Goal: Task Accomplishment & Management: Manage account settings

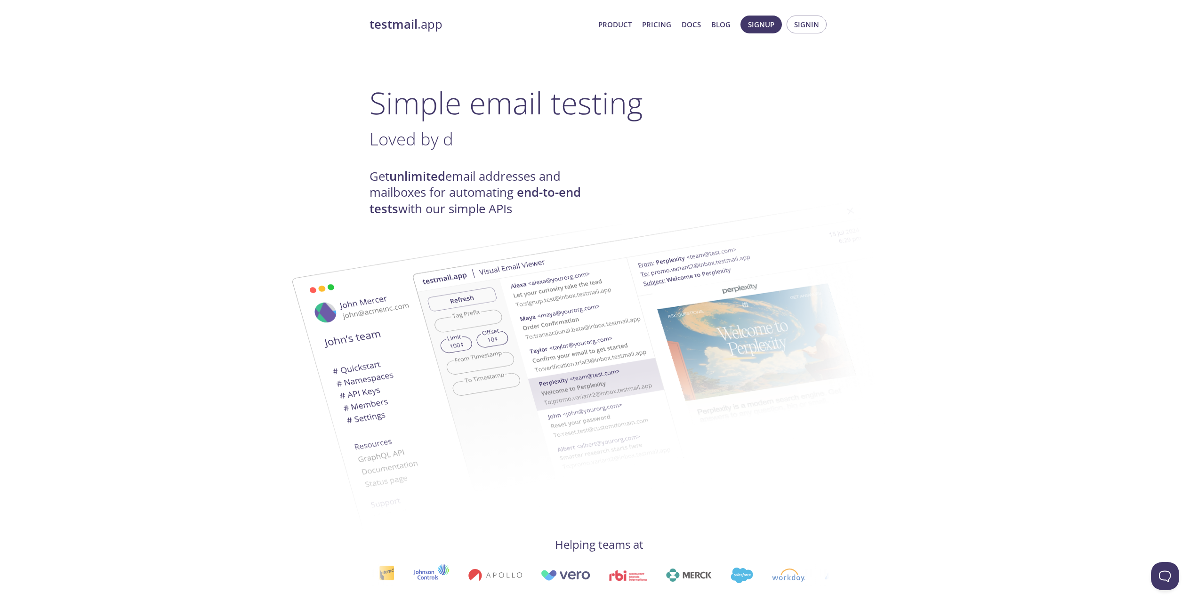
click at [657, 26] on link "Pricing" at bounding box center [656, 24] width 29 height 12
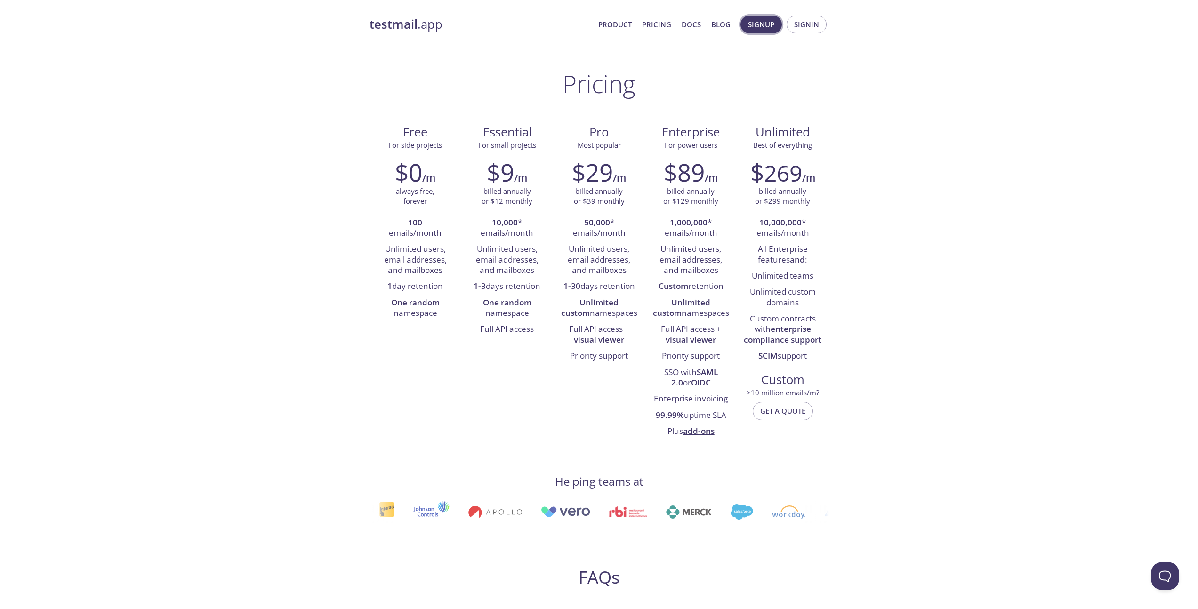
click at [768, 26] on span "Signup" at bounding box center [761, 24] width 26 height 12
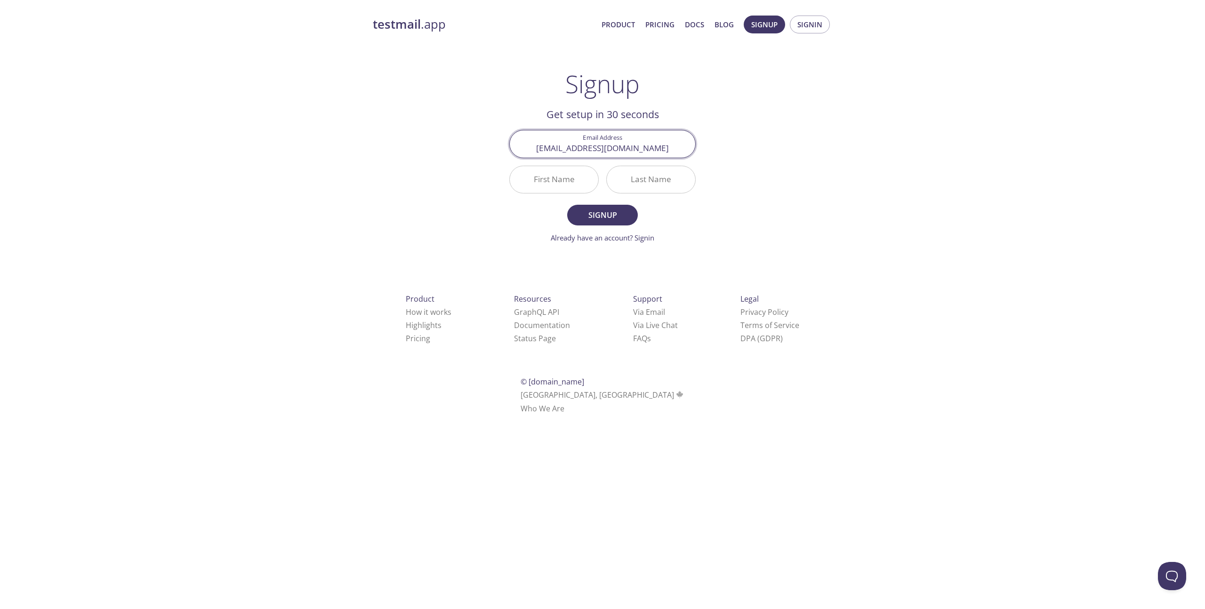
type input "[EMAIL_ADDRESS][DOMAIN_NAME]"
type input "Wesley"
type input "Vermeulen"
click at [610, 211] on span "Signup" at bounding box center [602, 214] width 50 height 13
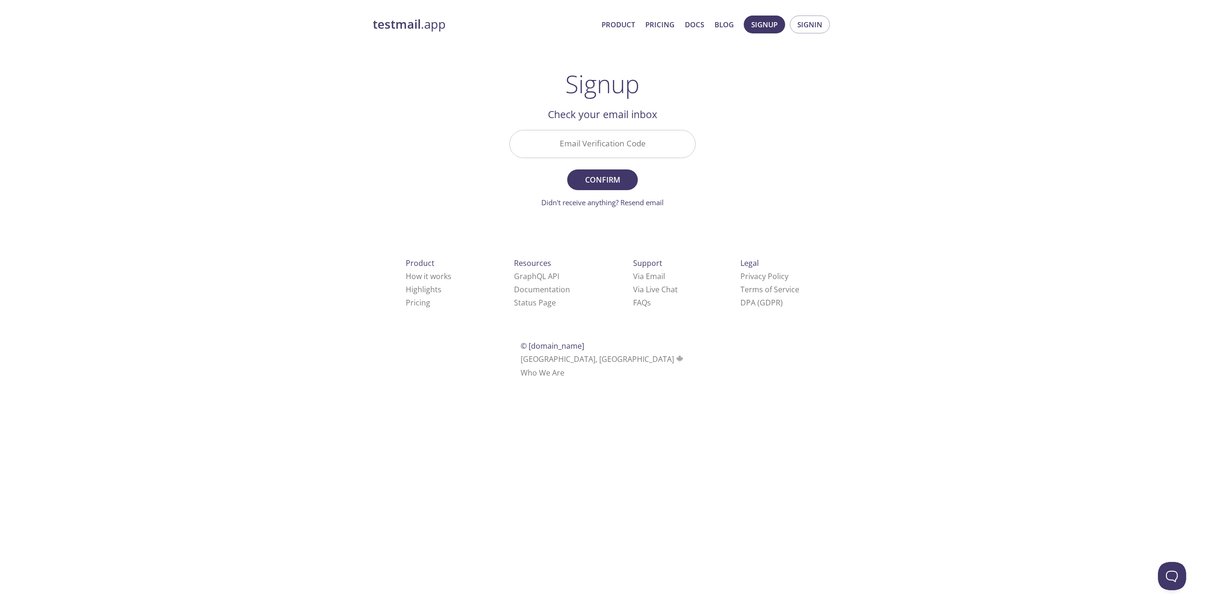
click at [621, 136] on input "Email Verification Code" at bounding box center [602, 143] width 185 height 27
type input "GHDXR5Z"
click at [567, 169] on button "Confirm" at bounding box center [602, 179] width 71 height 21
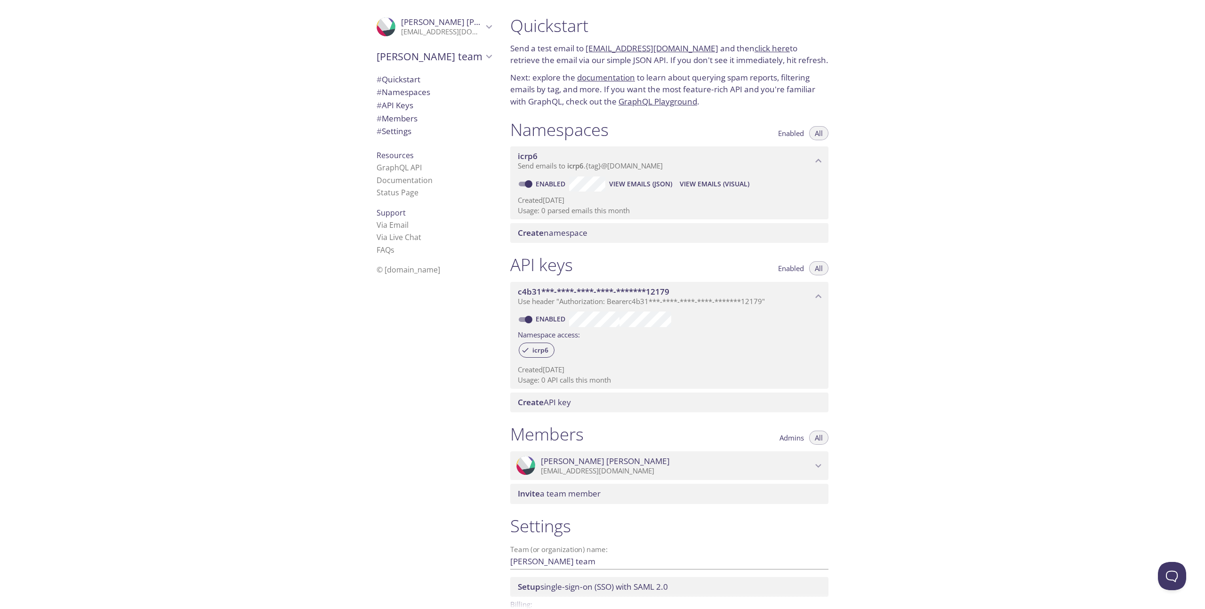
click at [659, 168] on span "Send emails to icrp6 . {tag} @inbox.testmail.app" at bounding box center [590, 165] width 145 height 9
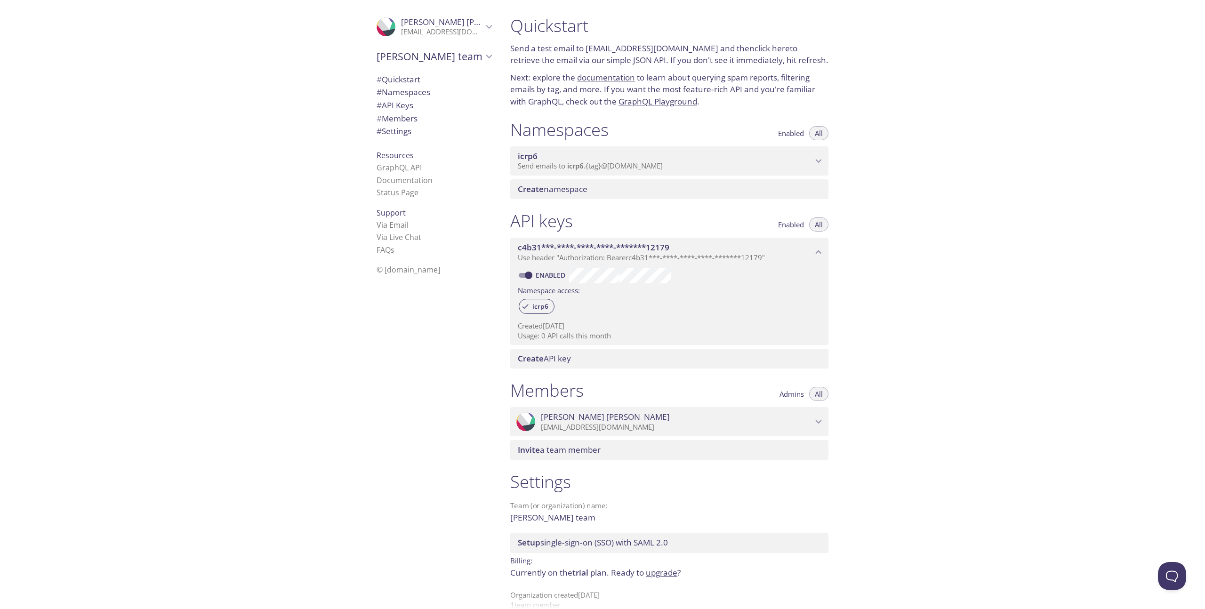
click at [659, 168] on span "Send emails to icrp6 . {tag} @inbox.testmail.app" at bounding box center [590, 165] width 145 height 9
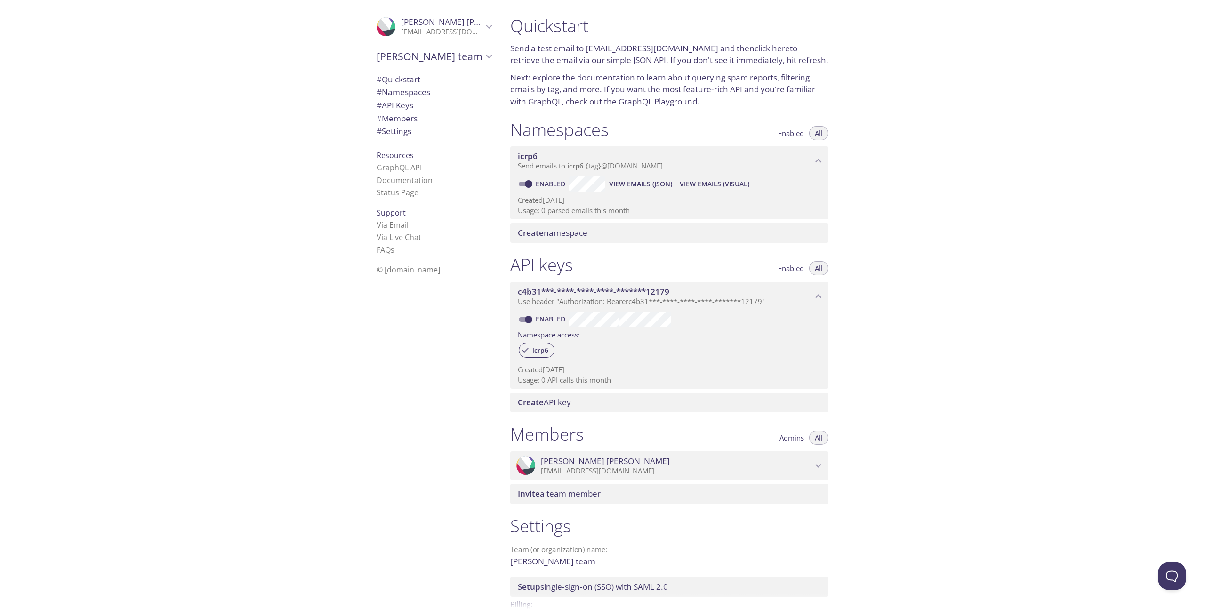
click at [754, 47] on link "click here" at bounding box center [771, 48] width 35 height 11
click at [744, 80] on p "Next: explore the documentation to learn about querying spam reports, filtering…" at bounding box center [669, 90] width 318 height 36
click at [754, 51] on link "click here" at bounding box center [771, 48] width 35 height 11
click at [407, 89] on span "# Namespaces" at bounding box center [403, 92] width 54 height 11
click at [413, 81] on span "# Quickstart" at bounding box center [398, 79] width 44 height 11
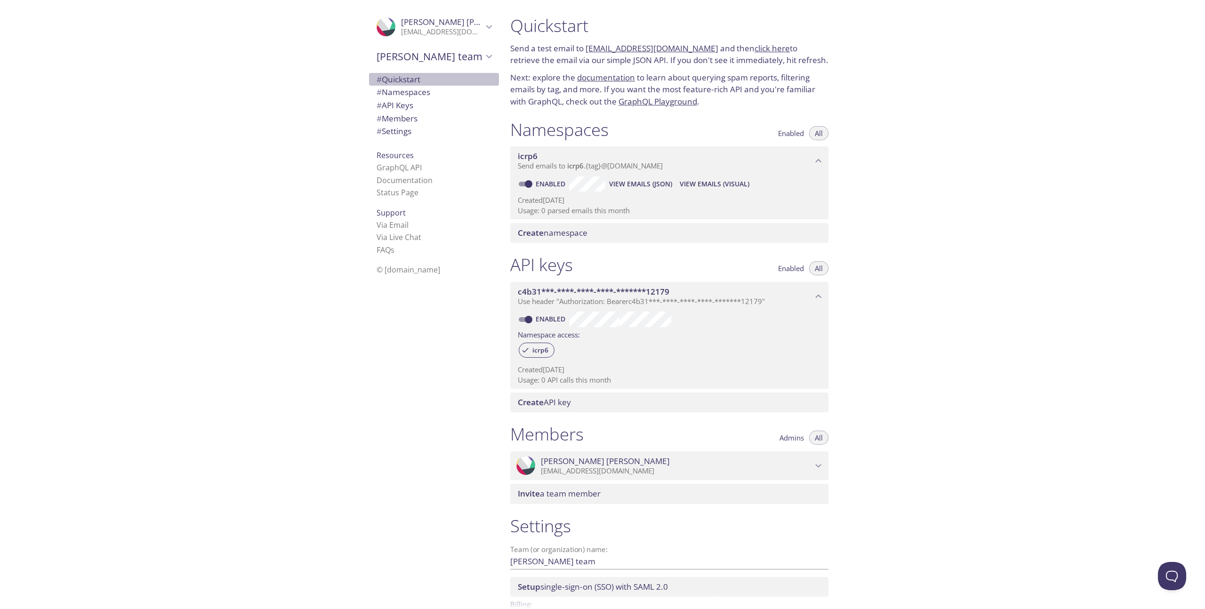
scroll to position [15, 0]
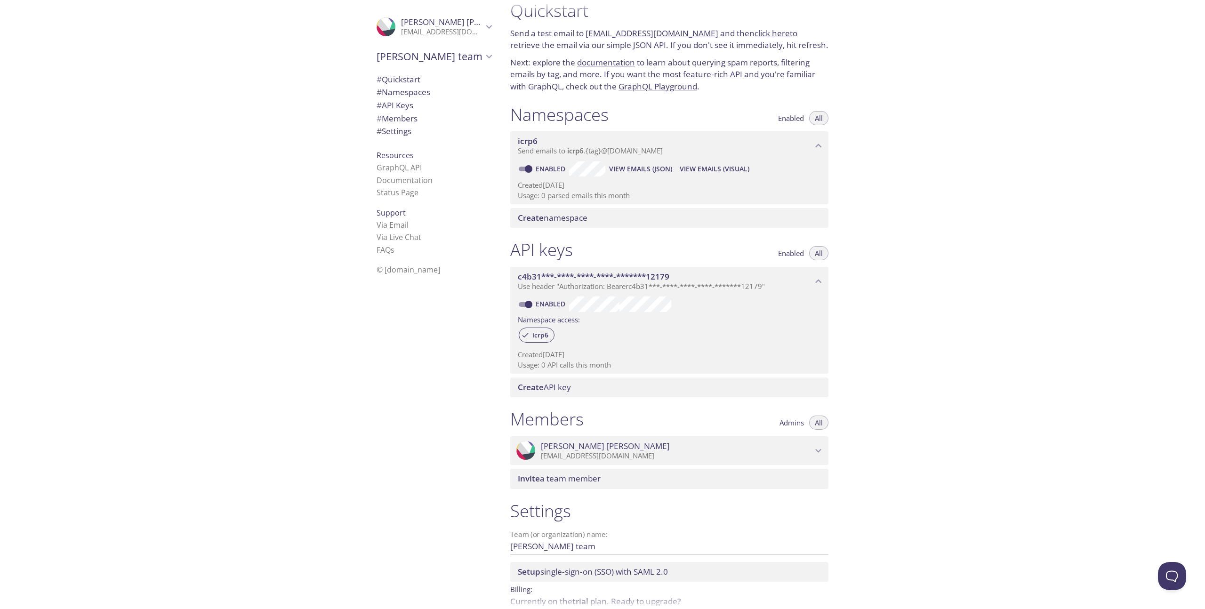
click at [715, 171] on span "View Emails (Visual)" at bounding box center [715, 168] width 70 height 11
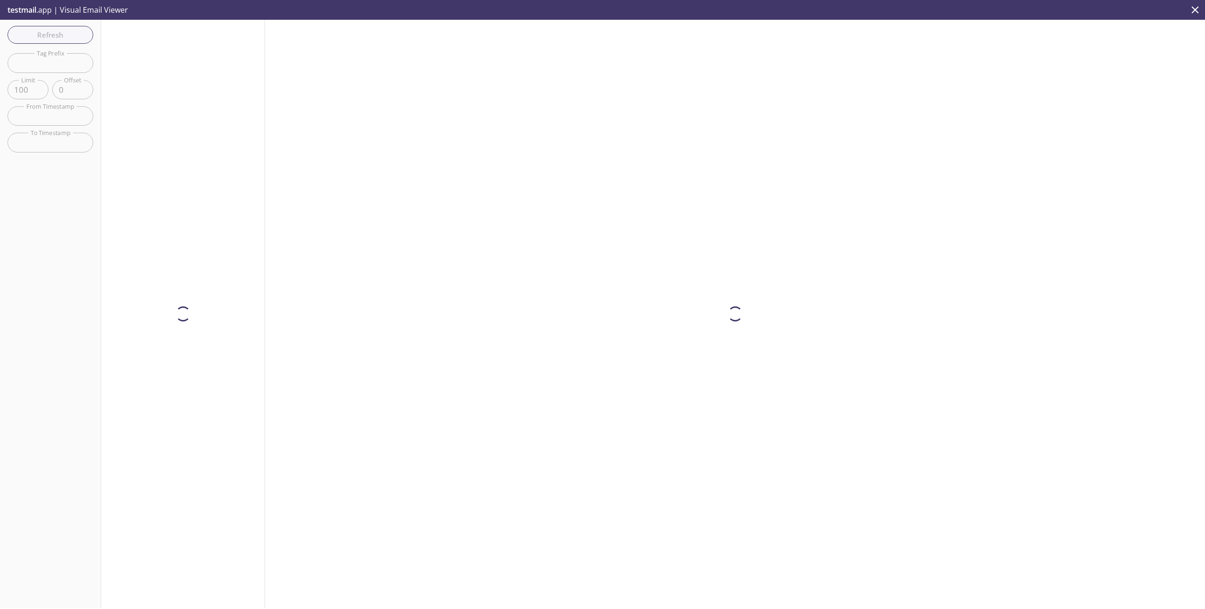
click at [478, 136] on div at bounding box center [735, 314] width 940 height 588
click at [62, 32] on span "Refresh" at bounding box center [50, 35] width 71 height 12
click at [65, 35] on span "Refresh" at bounding box center [50, 35] width 71 height 12
click at [64, 40] on span "Refresh" at bounding box center [50, 35] width 71 height 12
click at [85, 35] on span "Refresh" at bounding box center [50, 35] width 71 height 12
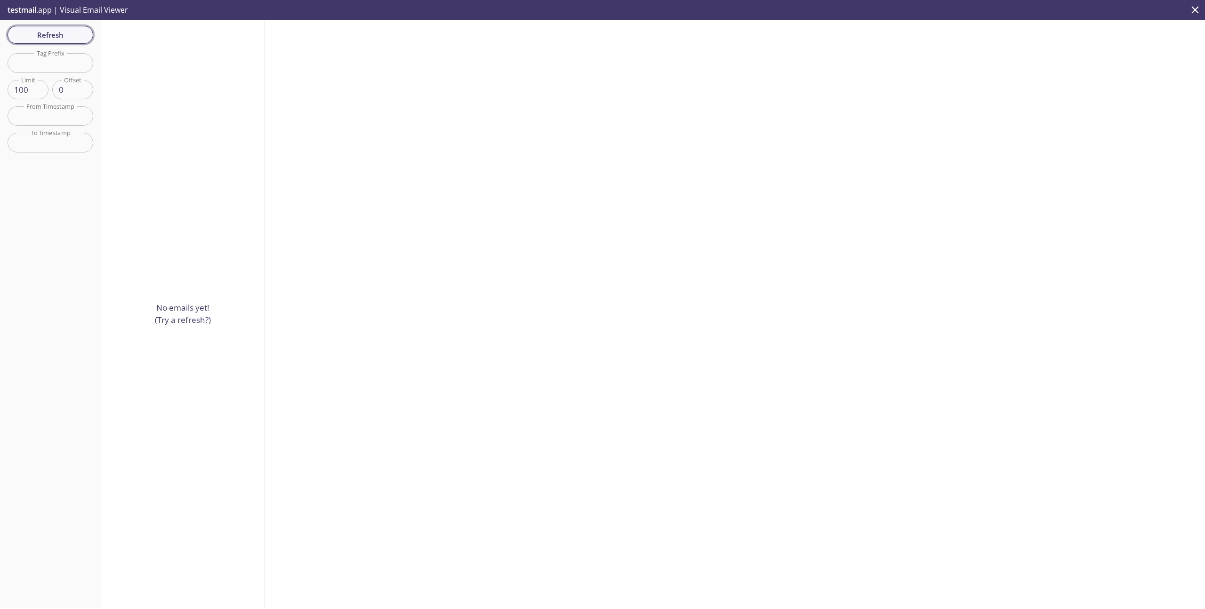
click at [76, 34] on span "Refresh" at bounding box center [50, 35] width 71 height 12
click at [76, 33] on span "Refresh" at bounding box center [50, 35] width 71 height 12
drag, startPoint x: 574, startPoint y: 22, endPoint x: 560, endPoint y: 27, distance: 14.0
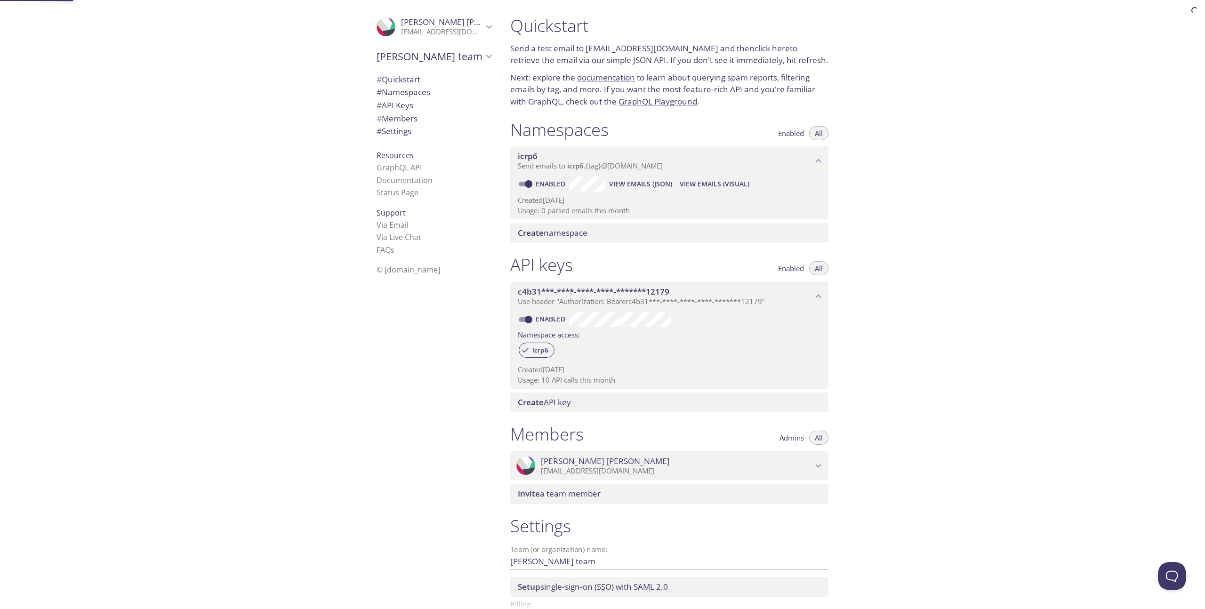
scroll to position [15, 0]
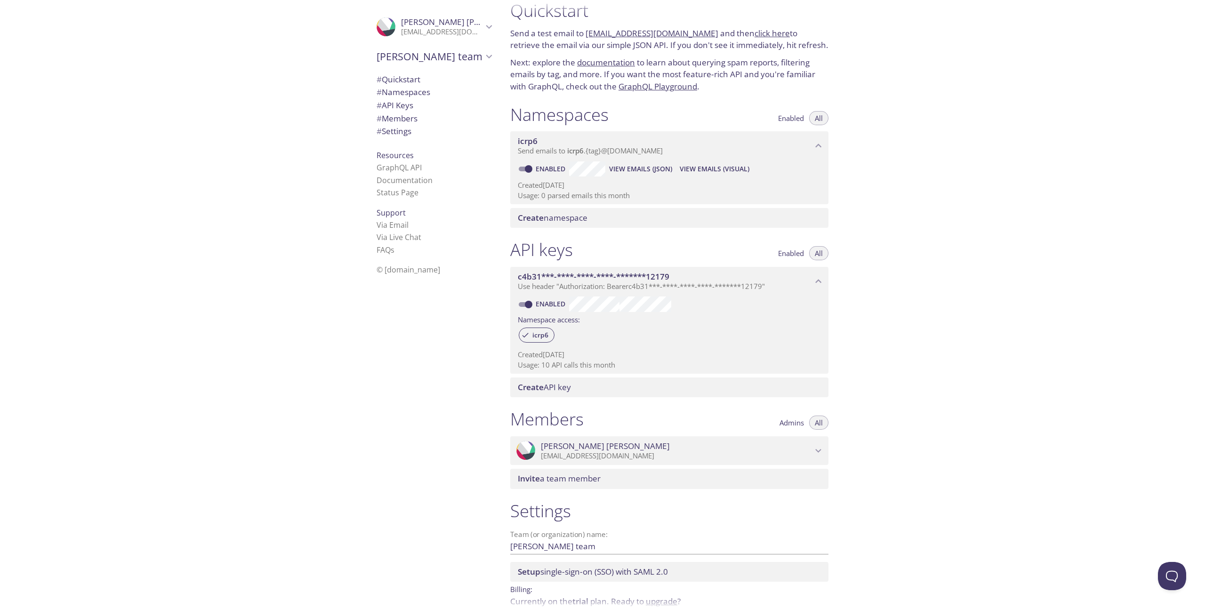
click at [759, 32] on link "click here" at bounding box center [771, 33] width 35 height 11
click at [660, 171] on span "View Emails (JSON)" at bounding box center [640, 168] width 63 height 11
click at [698, 173] on span "View Emails (Visual)" at bounding box center [715, 168] width 70 height 11
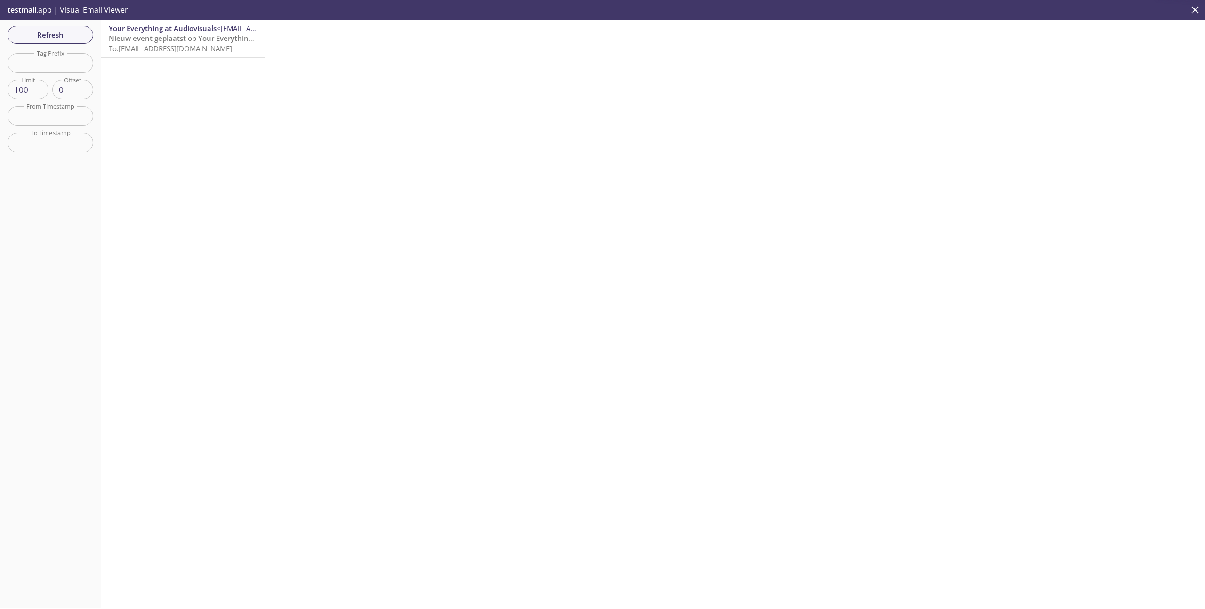
click at [163, 42] on span "Nieuw event geplaatst op Your Everything at Audiovisuals!" at bounding box center [208, 37] width 199 height 9
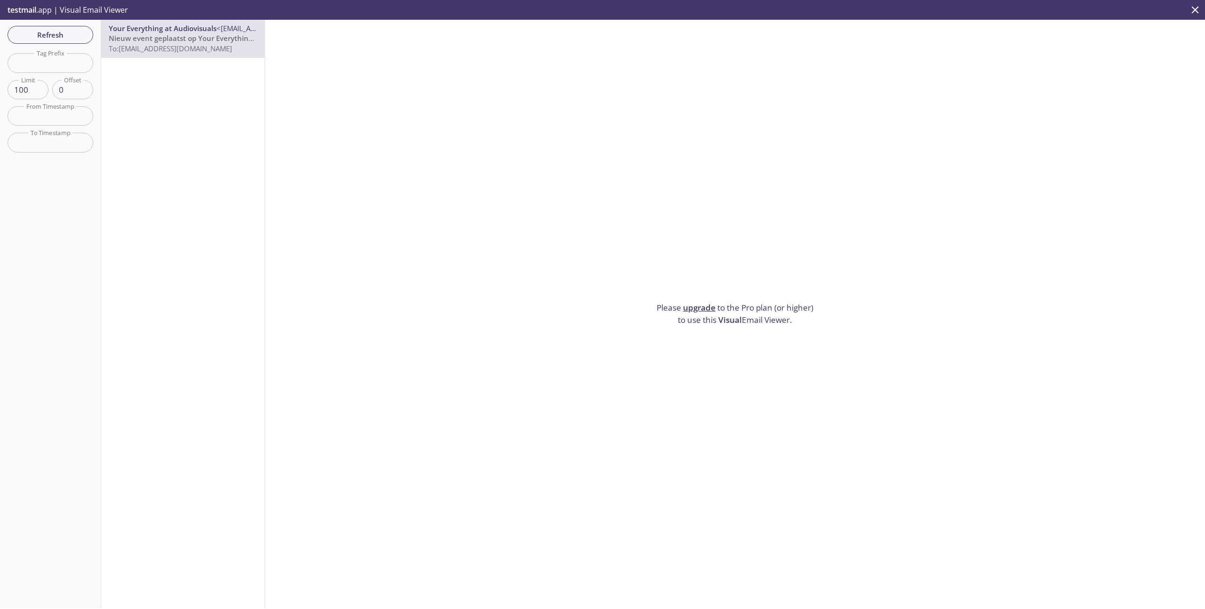
click at [725, 314] on span "Visual" at bounding box center [730, 319] width 24 height 11
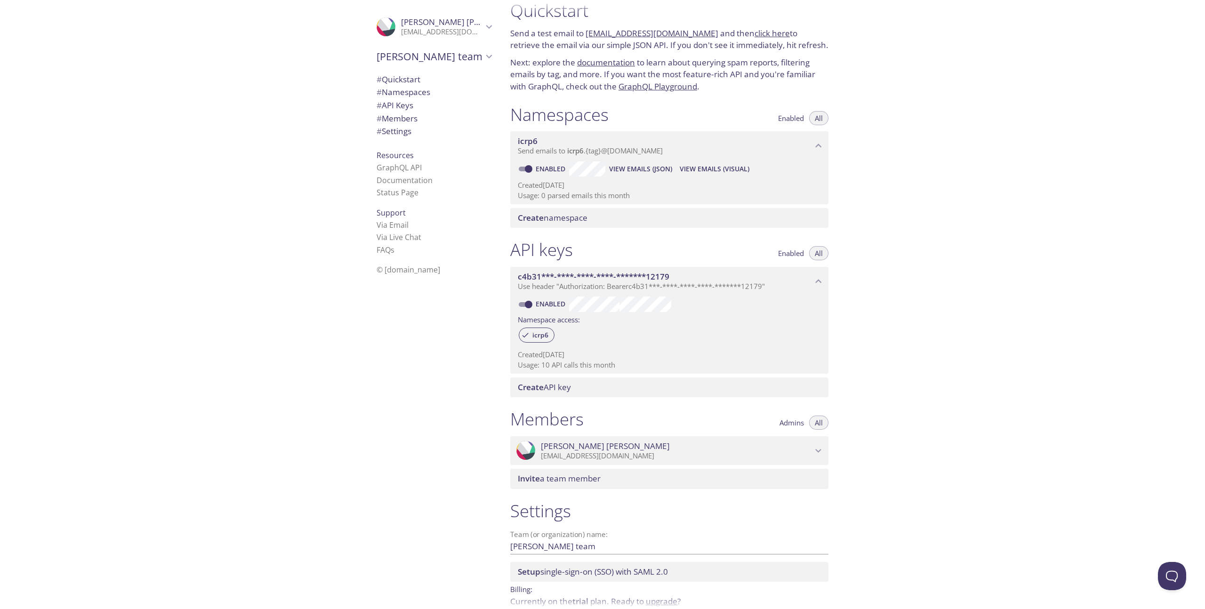
scroll to position [60, 0]
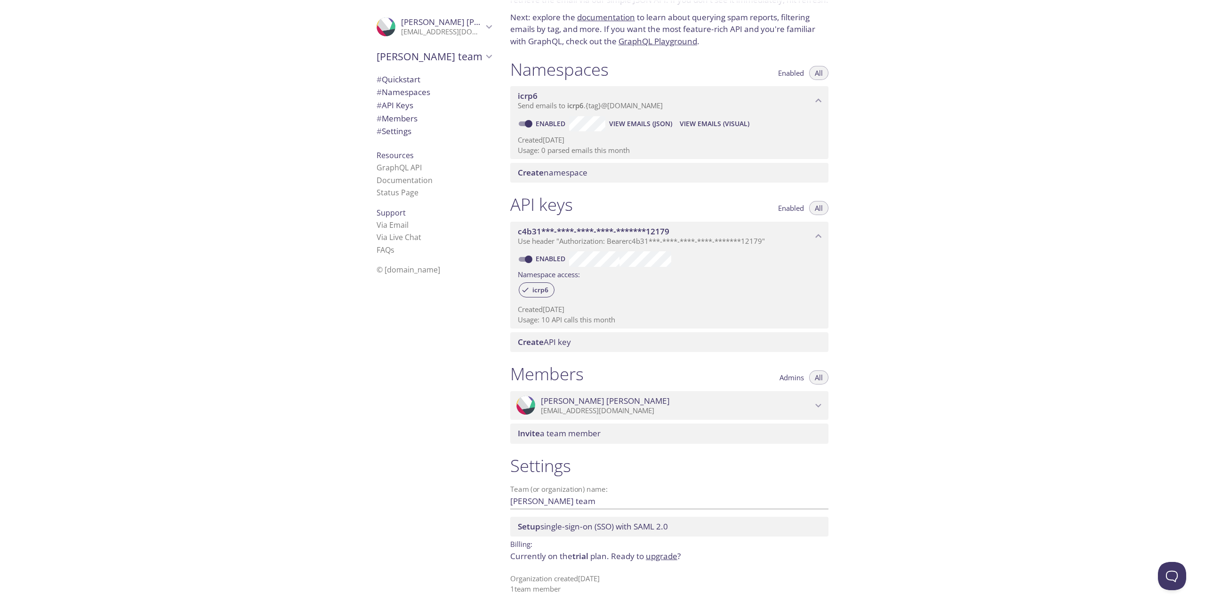
drag, startPoint x: 399, startPoint y: 129, endPoint x: 405, endPoint y: 131, distance: 6.0
click at [399, 129] on span "# Settings" at bounding box center [393, 131] width 35 height 11
click at [613, 498] on input "[PERSON_NAME] team" at bounding box center [654, 501] width 288 height 16
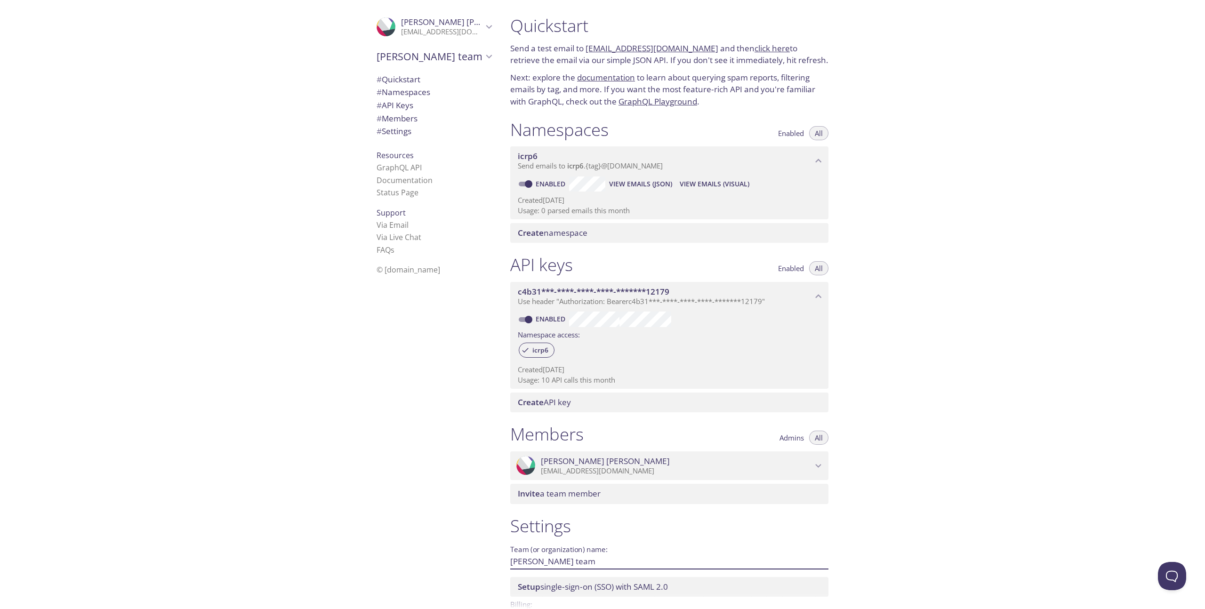
scroll to position [0, 0]
click at [800, 466] on p "[EMAIL_ADDRESS][DOMAIN_NAME]" at bounding box center [677, 470] width 272 height 9
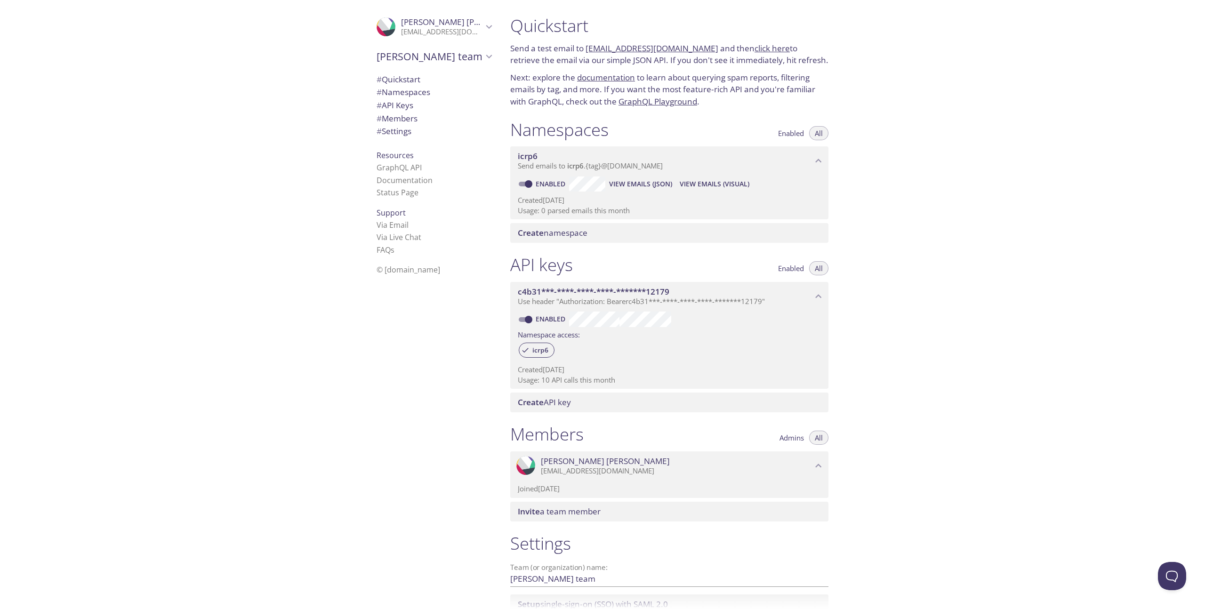
click at [455, 56] on span "[PERSON_NAME] team" at bounding box center [429, 56] width 106 height 13
click at [469, 30] on p "[EMAIL_ADDRESS][DOMAIN_NAME]" at bounding box center [442, 31] width 82 height 9
click at [398, 54] on span "User Settings" at bounding box center [433, 52] width 115 height 12
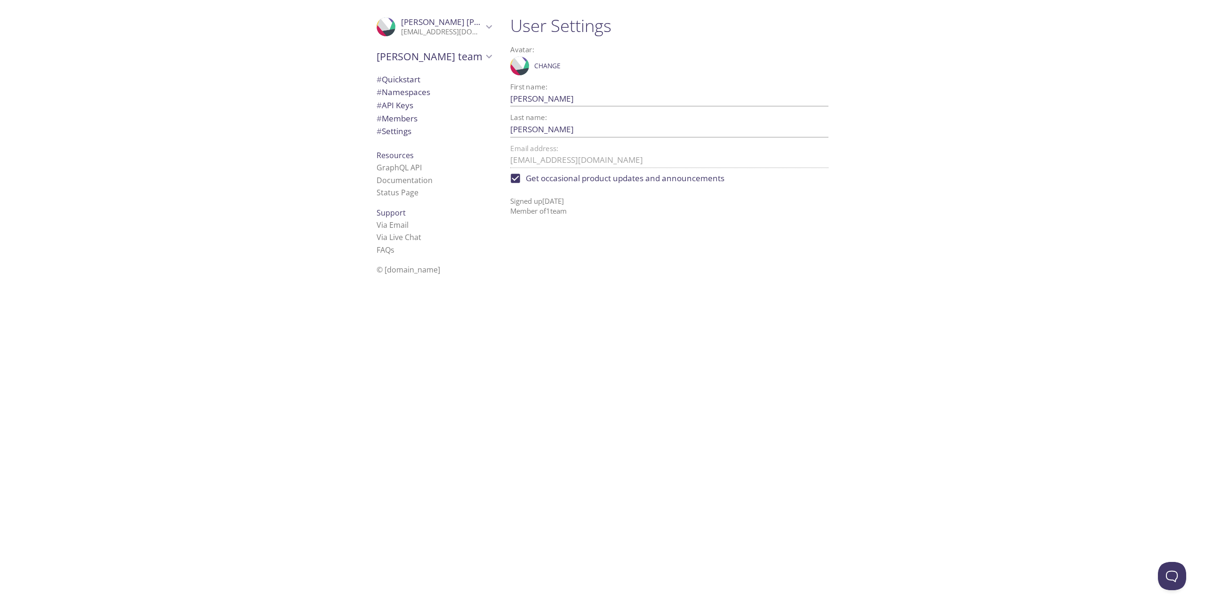
click at [536, 182] on span "Get occasional product updates and announcements" at bounding box center [625, 178] width 199 height 12
click at [526, 182] on input "Get occasional product updates and announcements" at bounding box center [515, 178] width 21 height 21
checkbox input "false"
click at [1172, 568] on button "Open Beacon popover" at bounding box center [1170, 574] width 28 height 28
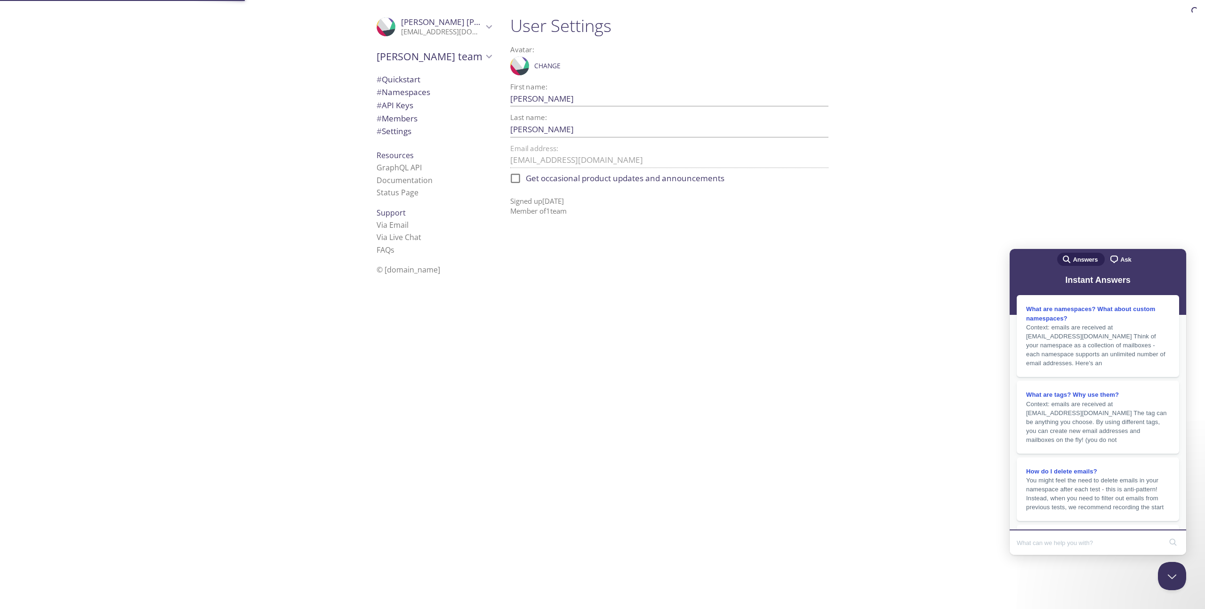
click at [1050, 537] on input "Search Doc articles" at bounding box center [1088, 543] width 145 height 20
type input "Un"
type input "Remove account"
click button "search" at bounding box center [1172, 542] width 15 height 15
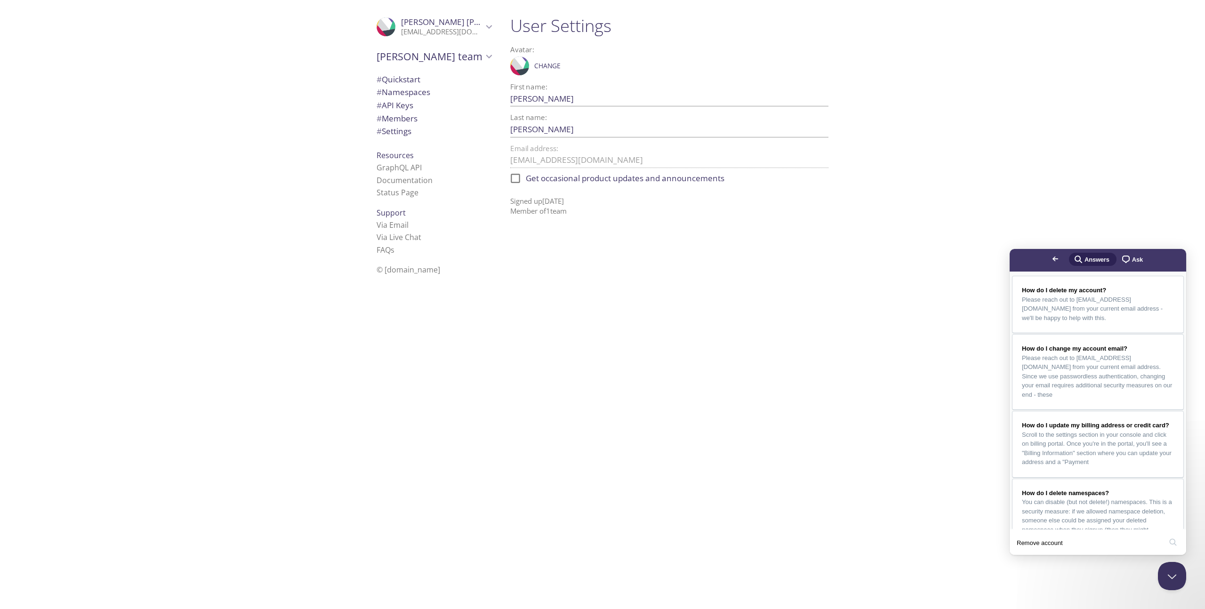
click at [673, 211] on p "Signed up 27 Aug 2025 Member of 1 team" at bounding box center [669, 203] width 318 height 28
click at [557, 249] on div "User Settings Avatar: .cls-1 { fill: #6d5ca8; } .cls-2 { fill: #3fc191; } .cls-…" at bounding box center [673, 304] width 341 height 609
click at [524, 101] on input "Wesley" at bounding box center [654, 99] width 288 height 16
type input "[PERSON_NAME]"
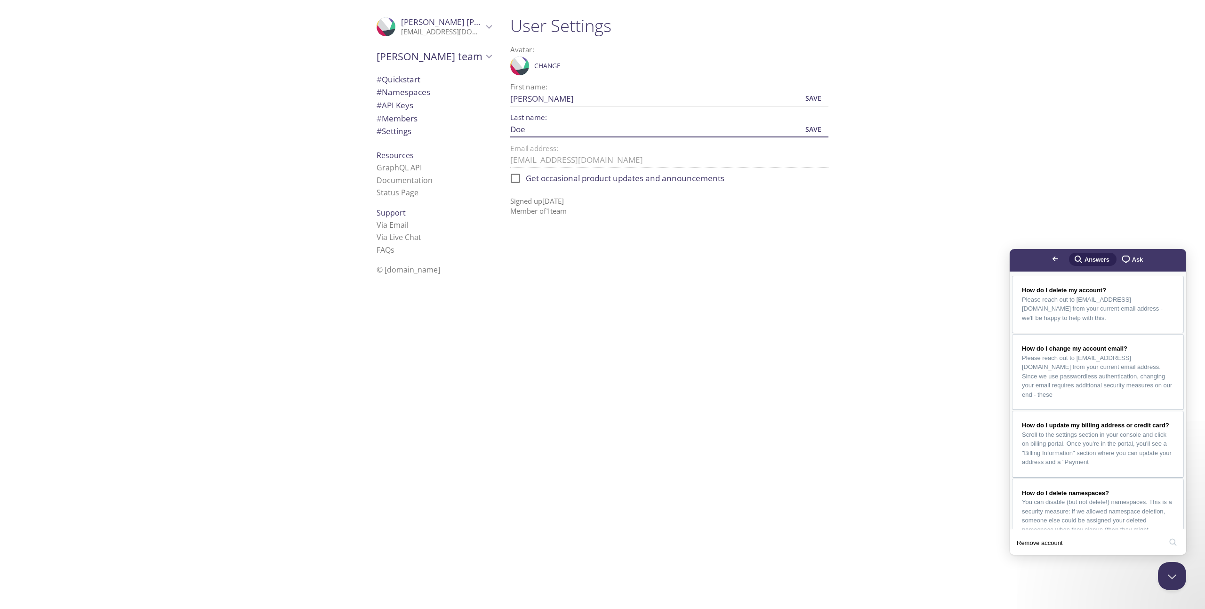
type input "Doe"
click at [527, 266] on div "User Settings Avatar: .cls-1 { fill: #6d5ca8; } .cls-2 { fill: #3fc191; } .cls-…" at bounding box center [673, 304] width 341 height 609
click at [810, 96] on span "Save" at bounding box center [812, 98] width 25 height 11
click at [819, 130] on span "Save" at bounding box center [812, 129] width 25 height 11
click at [441, 53] on span "[PERSON_NAME] team" at bounding box center [429, 56] width 106 height 13
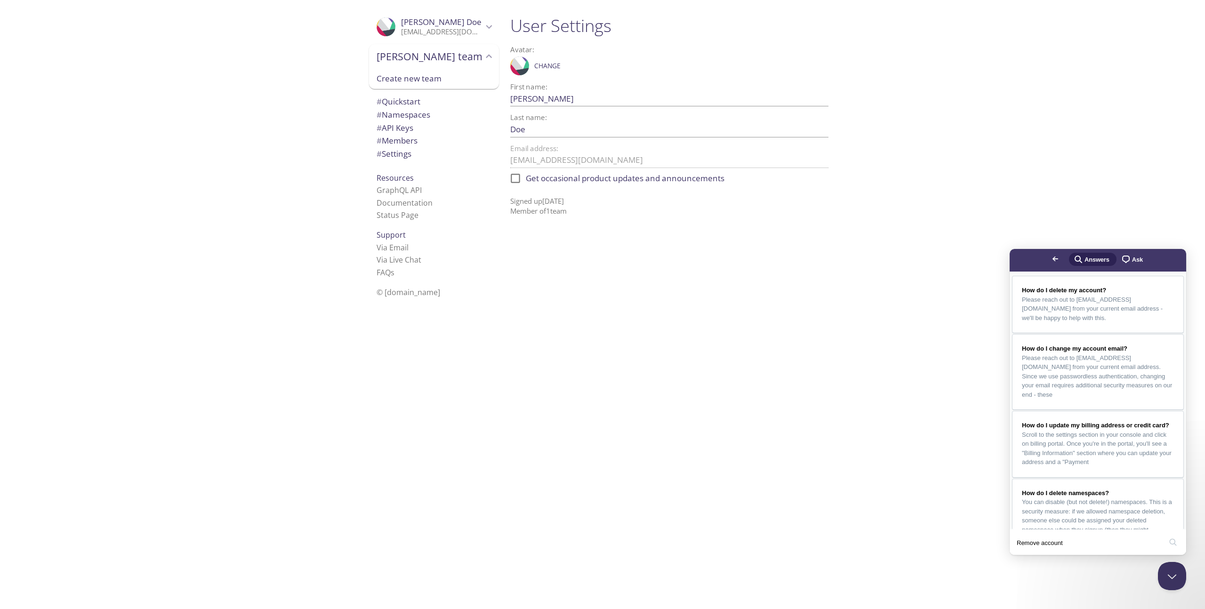
click at [442, 55] on span "[PERSON_NAME] team" at bounding box center [429, 56] width 106 height 13
click at [578, 222] on div at bounding box center [669, 226] width 333 height 9
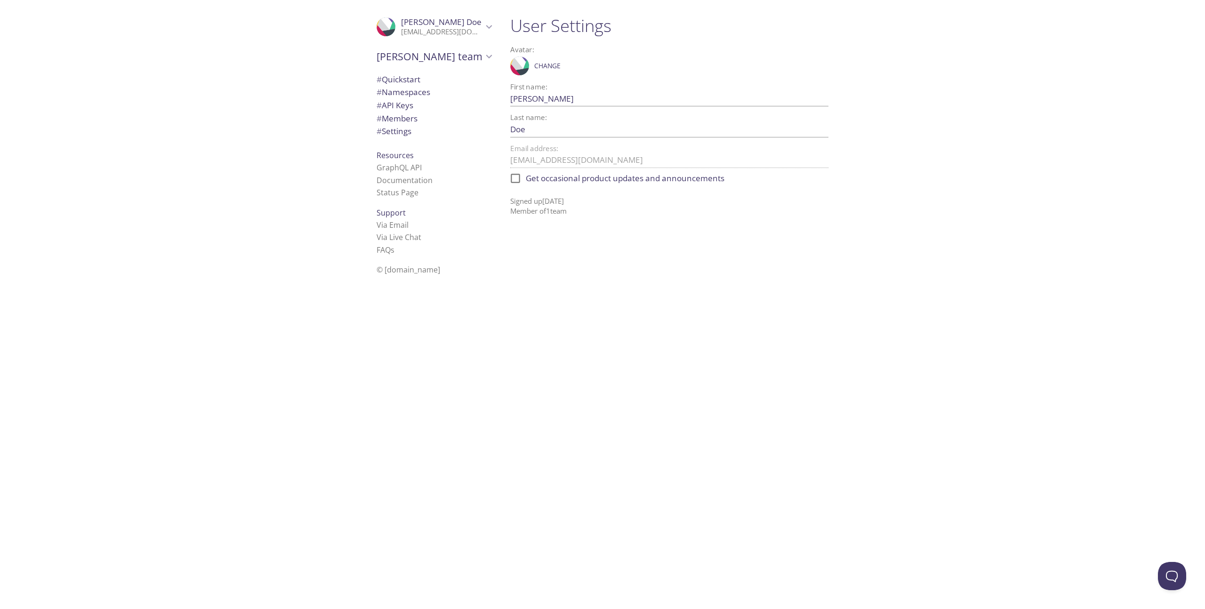
click at [432, 53] on span "[PERSON_NAME] team" at bounding box center [429, 56] width 106 height 13
click at [405, 102] on span "# Quickstart" at bounding box center [398, 101] width 44 height 11
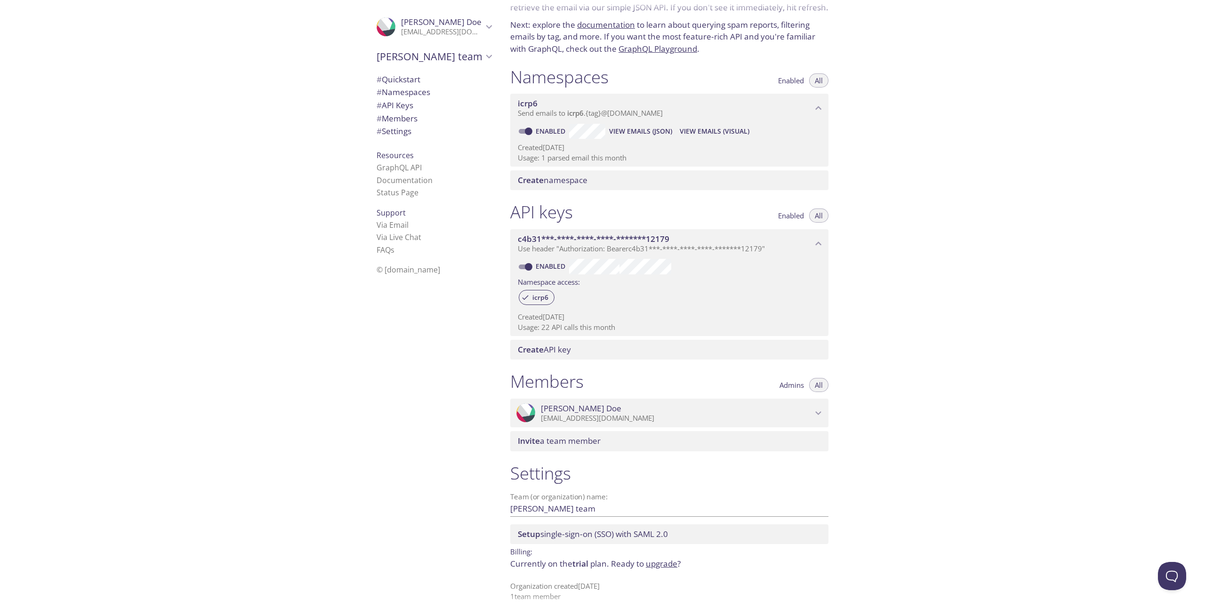
scroll to position [52, 0]
drag, startPoint x: 566, startPoint y: 507, endPoint x: 464, endPoint y: 504, distance: 102.2
click at [467, 504] on div ".cls-1 { fill: #6d5ca8; } .cls-2 { fill: #3fc191; } .cls-3 { fill: #3b4752; } .…" at bounding box center [602, 304] width 1205 height 609
type input "[PERSON_NAME]"
click at [804, 515] on button "Save" at bounding box center [813, 509] width 30 height 15
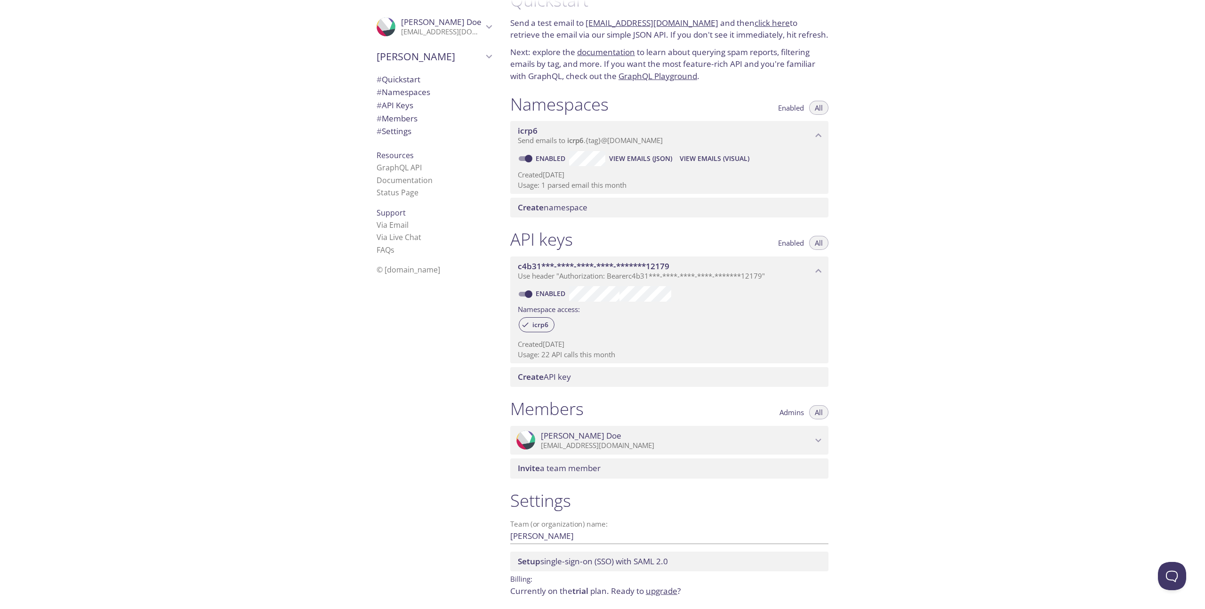
scroll to position [0, 0]
